Goal: Transaction & Acquisition: Download file/media

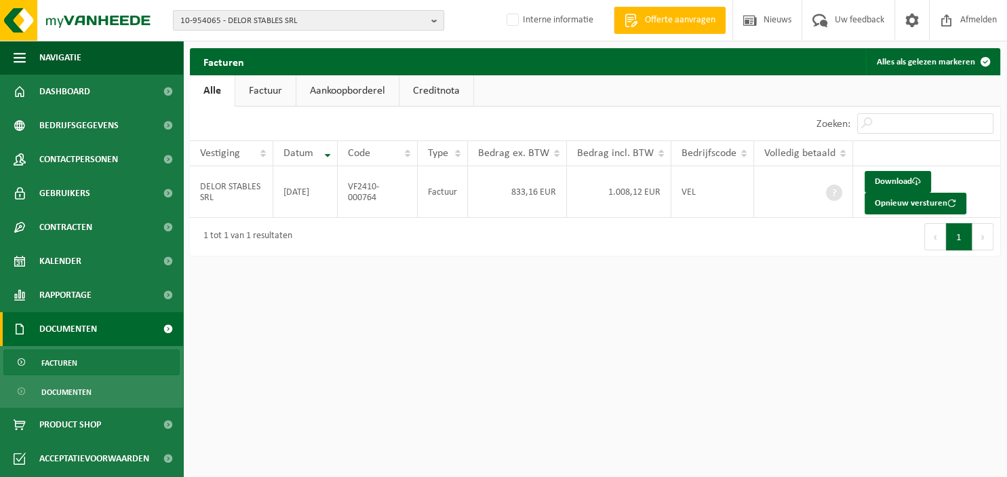
click at [439, 22] on b "button" at bounding box center [437, 20] width 12 height 19
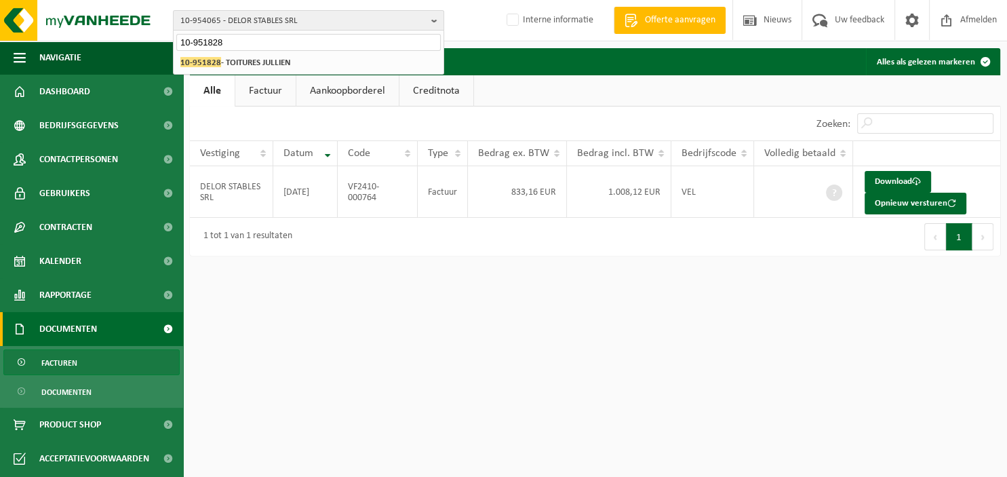
type input "10-951828"
click at [295, 73] on div "10-954065 - DELOR STABLES SRL 10-951828 - TOITURES JULLIEN" at bounding box center [309, 63] width 270 height 22
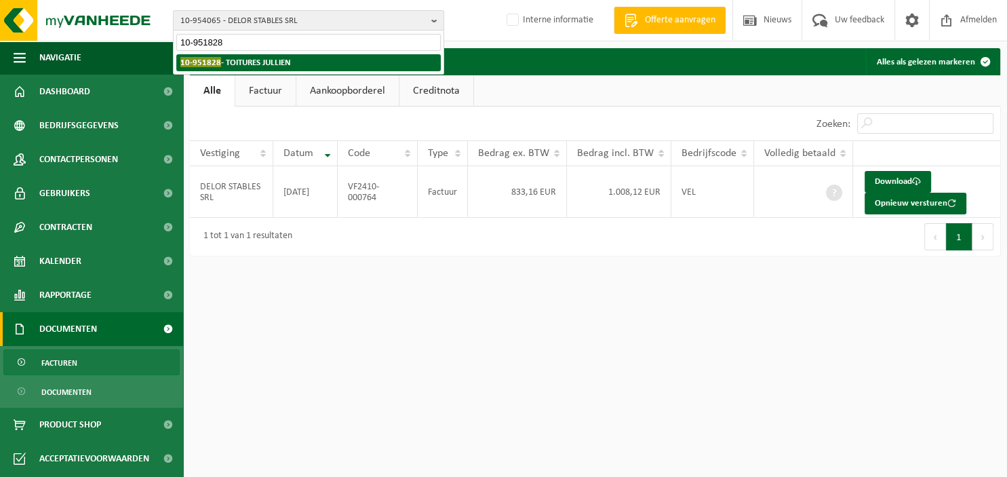
click at [293, 66] on li "10-951828 - TOITURES JULLIEN" at bounding box center [308, 62] width 264 height 17
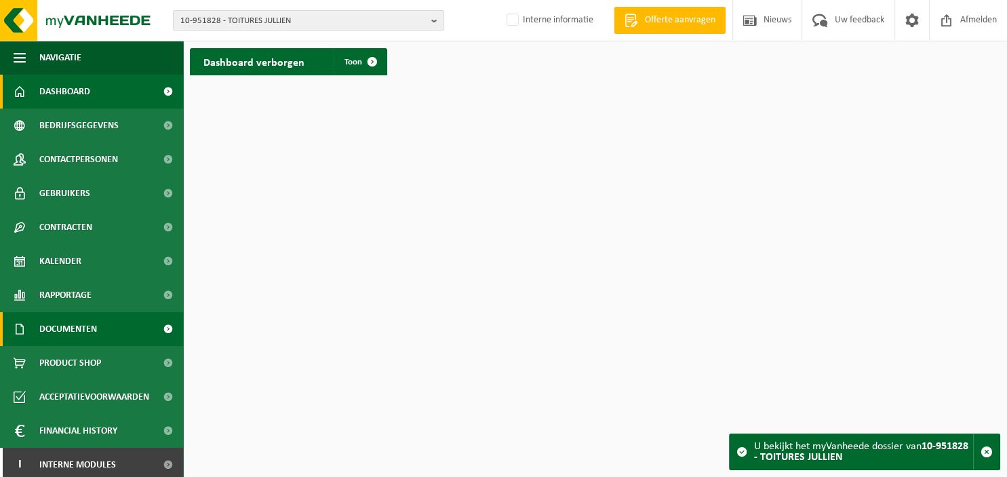
click at [87, 329] on span "Documenten" at bounding box center [68, 329] width 58 height 34
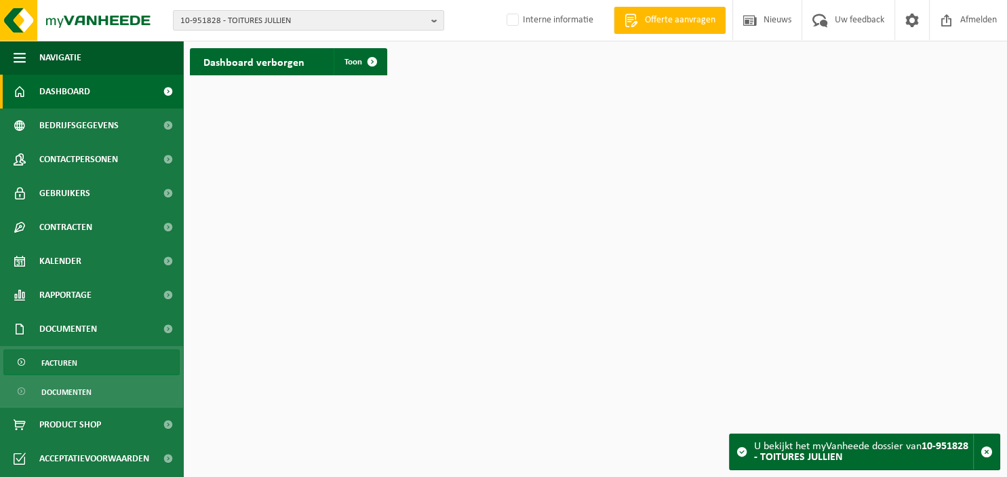
click at [88, 365] on link "Facturen" at bounding box center [91, 362] width 176 height 26
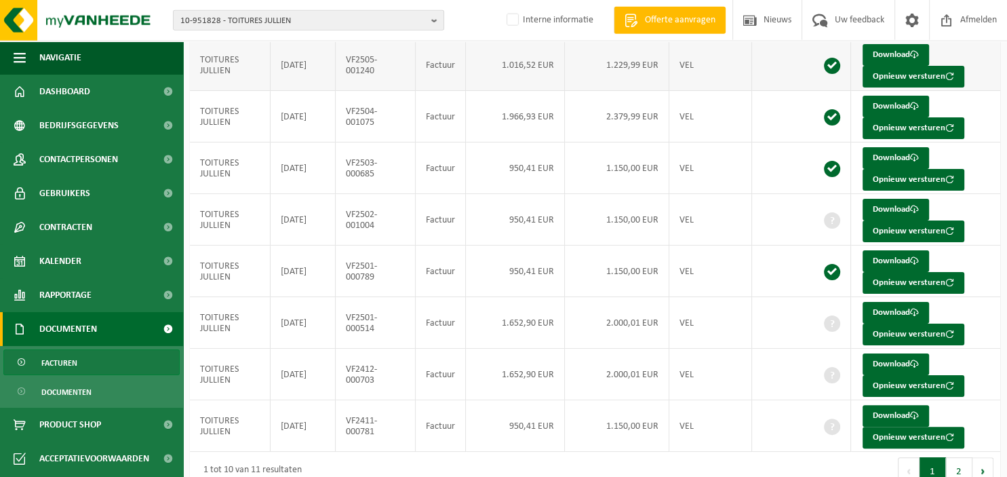
scroll to position [246, 0]
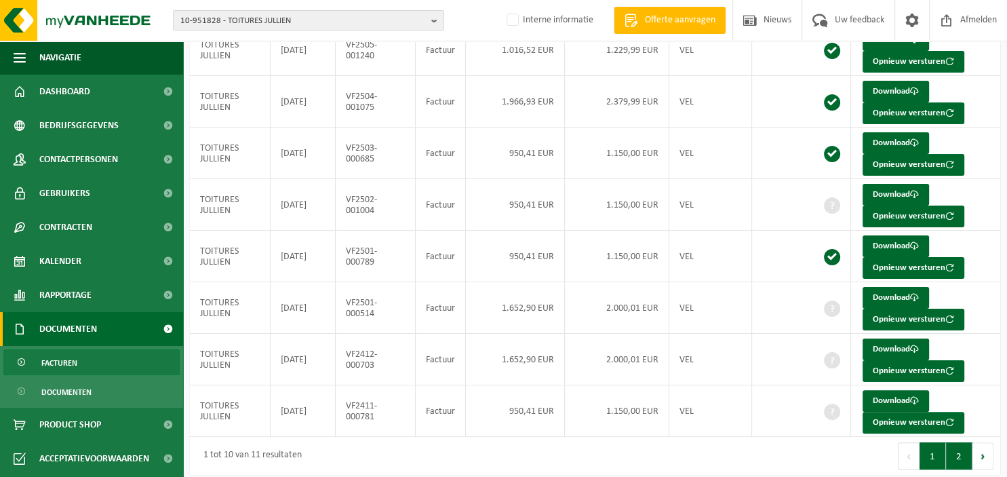
click at [954, 456] on button "2" at bounding box center [959, 455] width 26 height 27
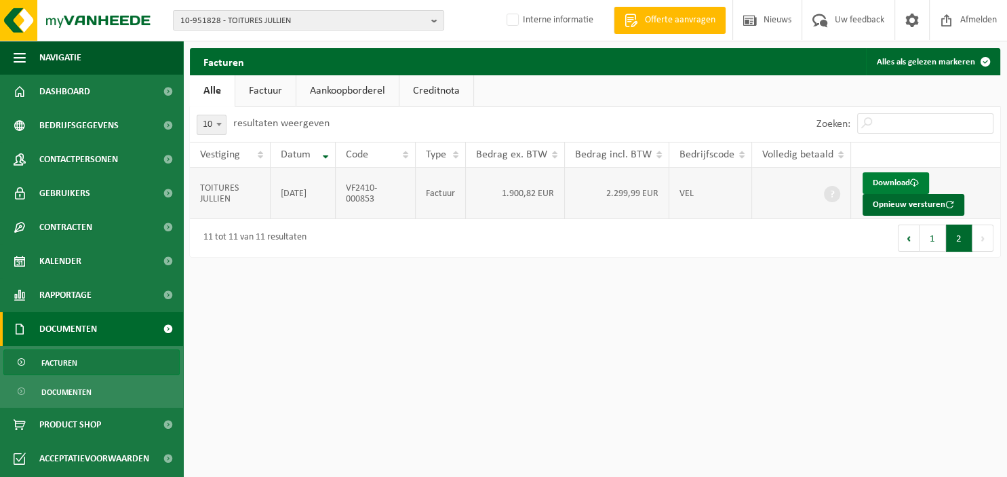
click at [883, 182] on link "Download" at bounding box center [895, 183] width 66 height 22
click at [935, 240] on button "1" at bounding box center [932, 237] width 26 height 27
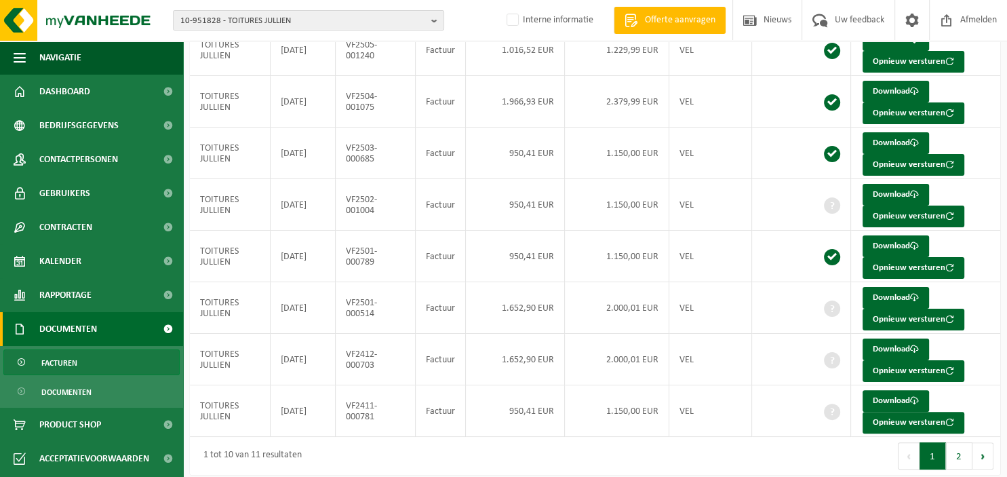
click at [722, 444] on div "Eerste Vorige 1 2 Volgende Laatste" at bounding box center [797, 456] width 405 height 38
click at [887, 394] on link "Download" at bounding box center [895, 401] width 66 height 22
click at [908, 316] on button "Opnieuw versturen" at bounding box center [913, 319] width 102 height 22
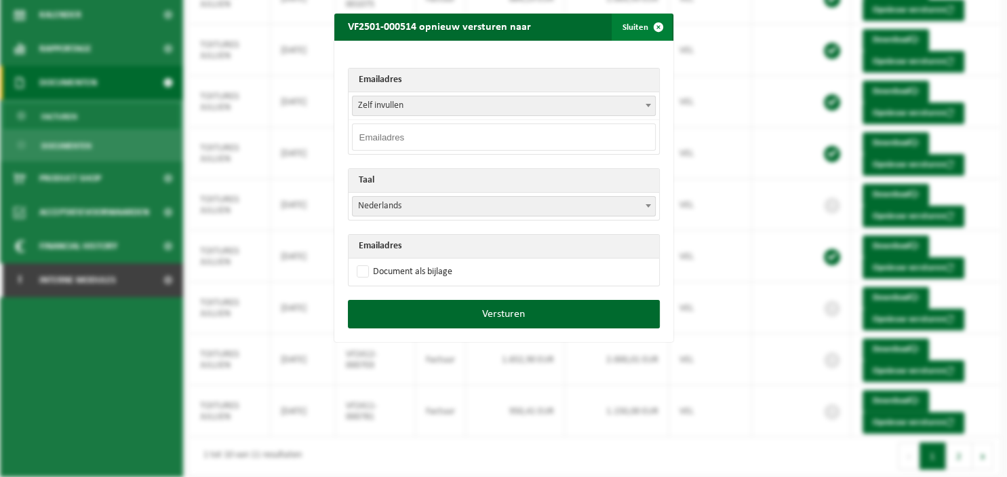
click at [658, 20] on span "button" at bounding box center [658, 27] width 27 height 27
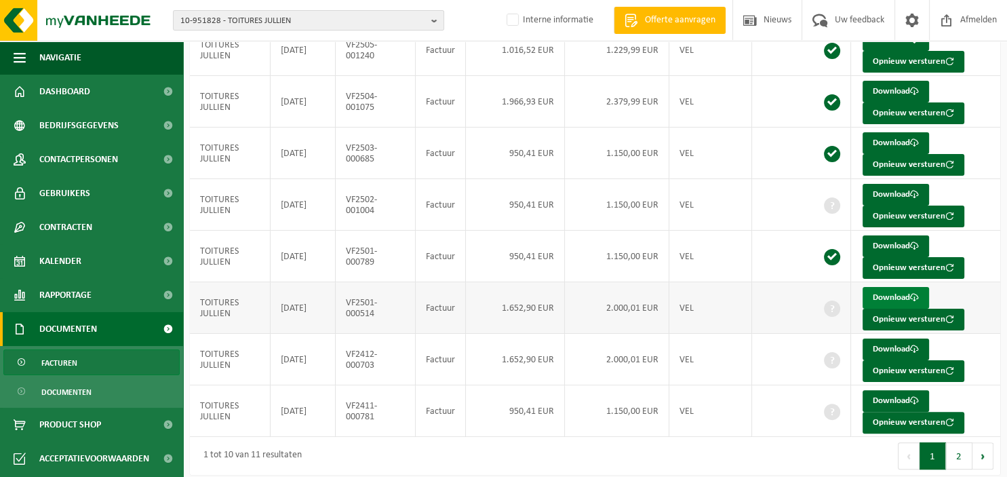
click at [881, 291] on link "Download" at bounding box center [895, 298] width 66 height 22
click at [878, 190] on link "Download" at bounding box center [895, 195] width 66 height 22
